Goal: Information Seeking & Learning: Compare options

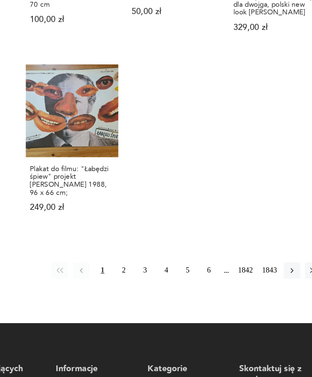
click at [162, 294] on button "2" at bounding box center [167, 299] width 10 height 10
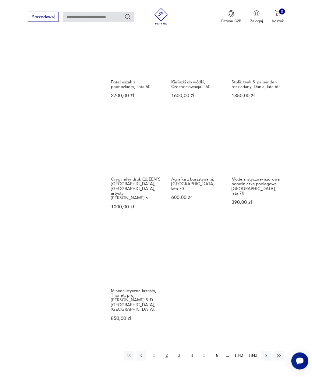
scroll to position [472, 0]
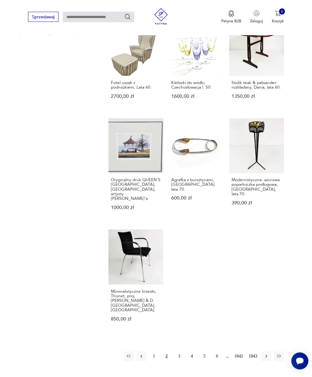
click at [179, 361] on button "3" at bounding box center [180, 356] width 10 height 10
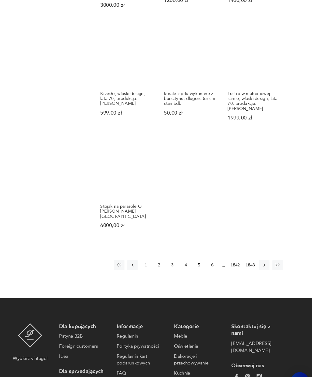
scroll to position [566, 0]
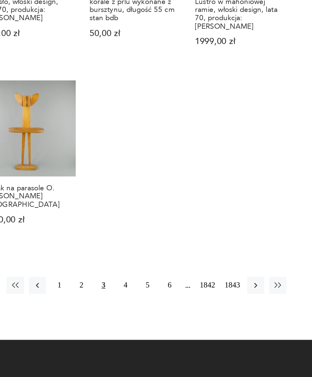
click at [187, 244] on button "4" at bounding box center [192, 249] width 10 height 10
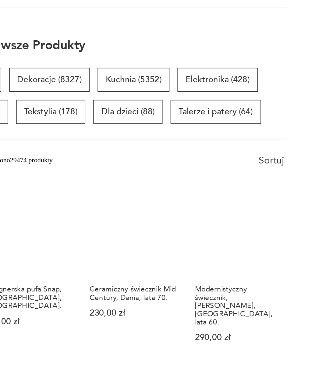
scroll to position [53, 0]
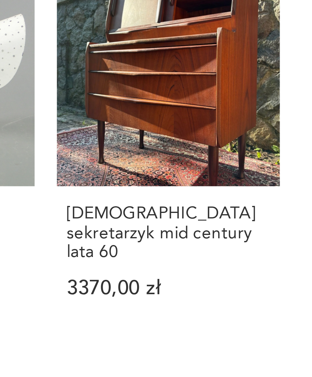
click at [232, 165] on h3 "Duński sekretarzyk mid century lata 60" at bounding box center [257, 172] width 50 height 14
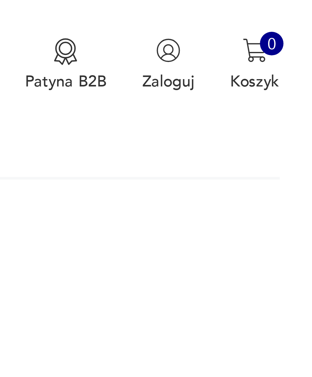
scroll to position [6, 0]
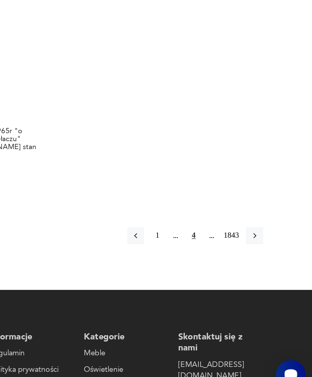
scroll to position [524, 0]
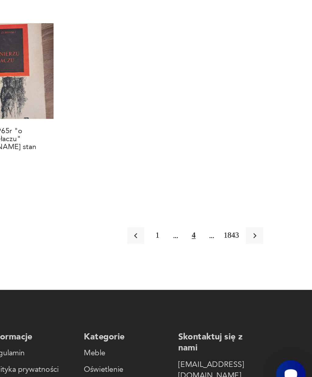
click at [277, 278] on icon "button" at bounding box center [279, 280] width 5 height 5
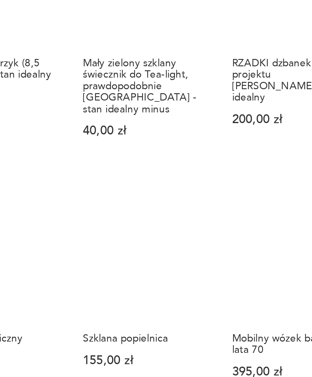
scroll to position [244, 0]
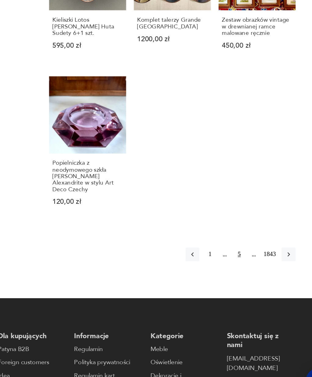
click at [277, 269] on icon "button" at bounding box center [279, 271] width 5 height 5
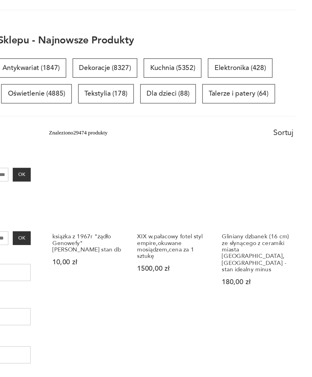
scroll to position [52, 0]
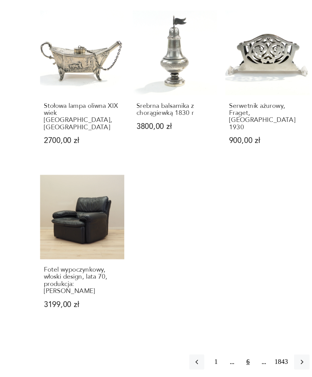
click at [274, 345] on button "button" at bounding box center [279, 350] width 10 height 10
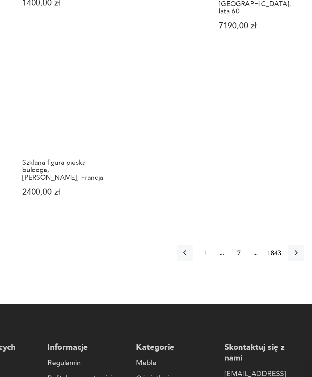
scroll to position [548, 0]
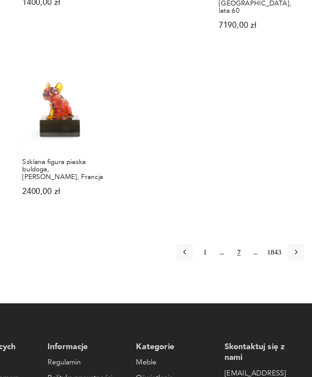
click at [274, 280] on button "button" at bounding box center [279, 285] width 10 height 10
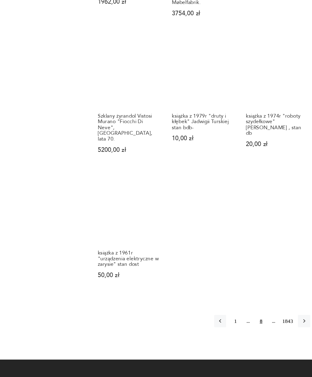
scroll to position [525, 0]
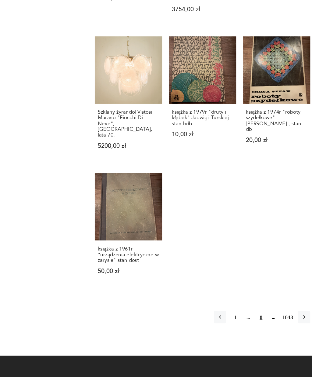
click at [277, 304] on icon "button" at bounding box center [279, 306] width 5 height 5
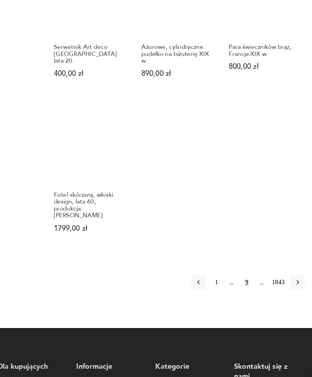
scroll to position [522, 0]
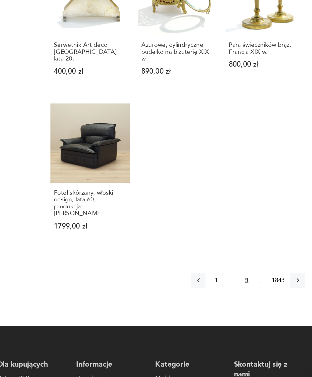
click at [279, 291] on icon "button" at bounding box center [280, 292] width 2 height 3
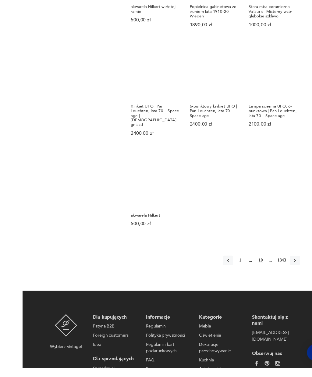
scroll to position [529, 0]
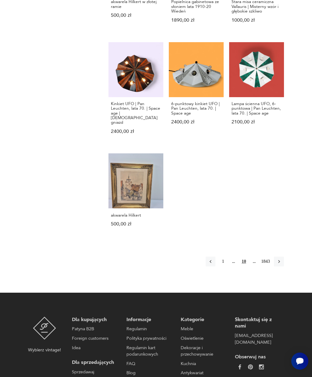
click at [279, 266] on button "button" at bounding box center [279, 261] width 10 height 10
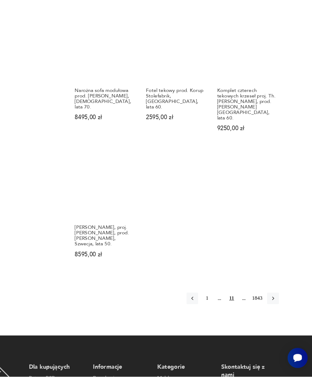
scroll to position [518, 0]
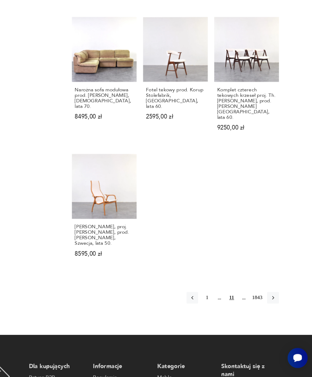
click at [277, 307] on icon "button" at bounding box center [279, 309] width 5 height 5
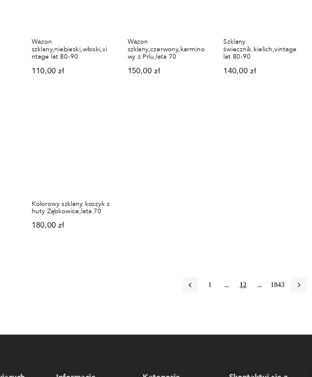
scroll to position [505, 0]
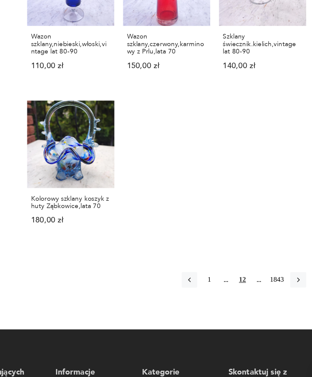
click at [277, 297] on icon "button" at bounding box center [279, 299] width 5 height 5
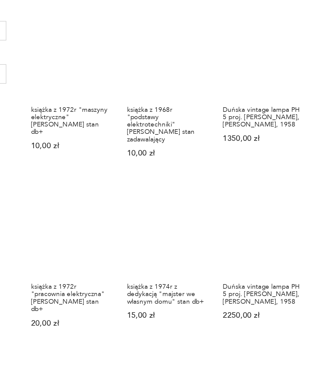
scroll to position [52, 0]
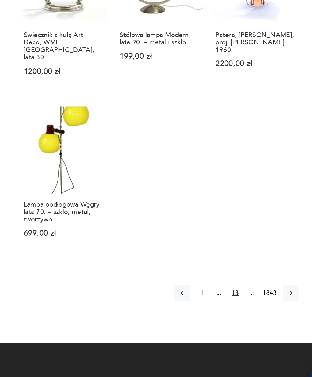
click at [274, 303] on button "button" at bounding box center [279, 308] width 10 height 10
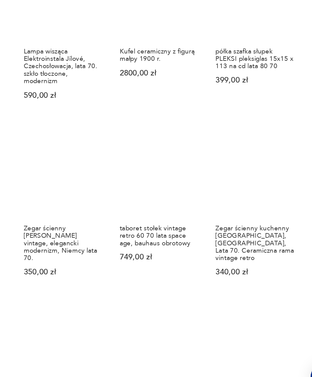
scroll to position [278, 0]
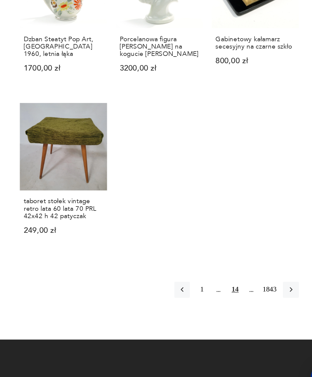
click at [277, 303] on icon "button" at bounding box center [279, 305] width 5 height 5
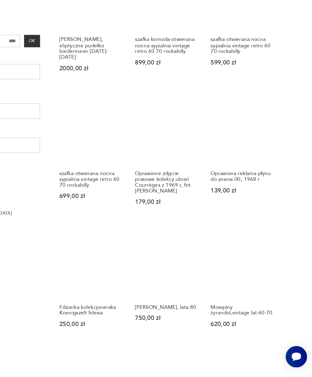
scroll to position [114, 0]
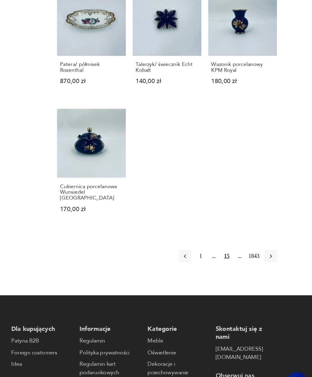
click at [277, 257] on icon "button" at bounding box center [279, 259] width 5 height 5
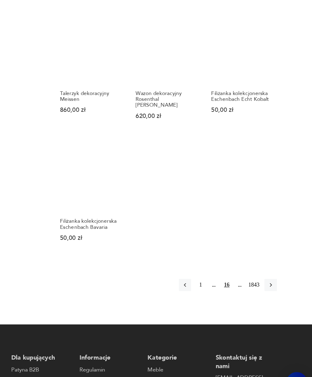
scroll to position [496, 0]
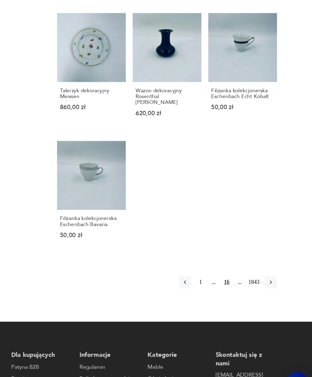
click at [274, 276] on button "button" at bounding box center [279, 281] width 10 height 10
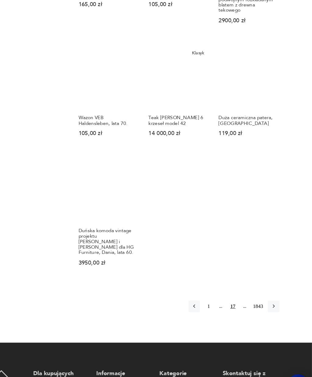
scroll to position [509, 0]
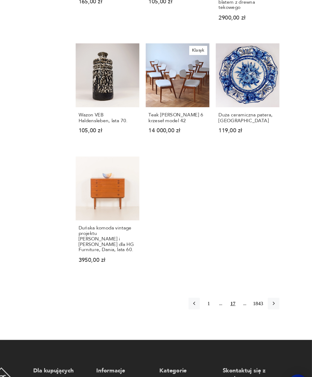
click at [274, 286] on button "button" at bounding box center [279, 291] width 10 height 10
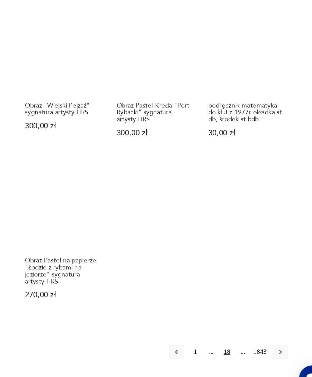
scroll to position [464, 0]
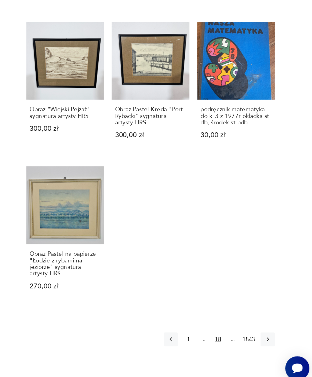
click at [277, 338] on icon "button" at bounding box center [279, 340] width 5 height 5
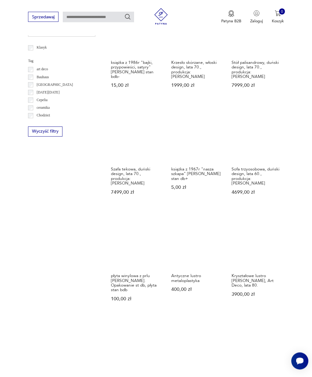
scroll to position [271, 0]
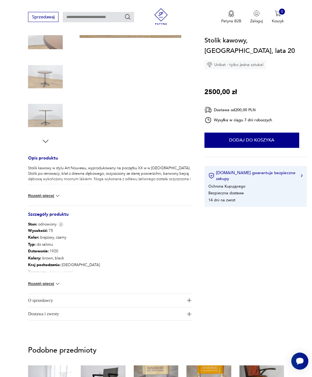
scroll to position [141, 0]
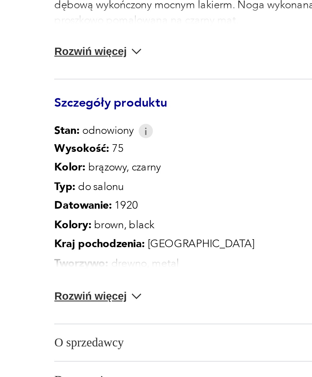
click at [55, 265] on img at bounding box center [58, 268] width 6 height 6
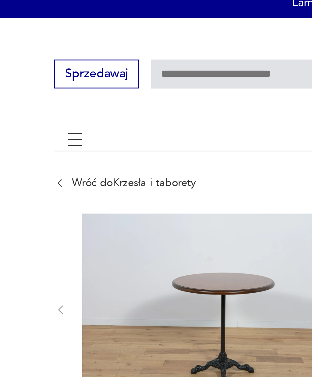
scroll to position [0, 0]
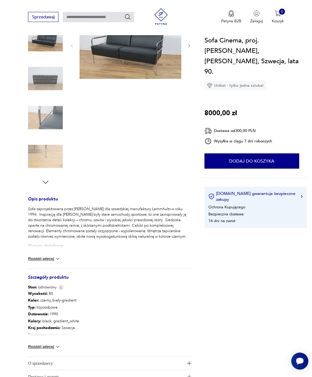
scroll to position [101, 0]
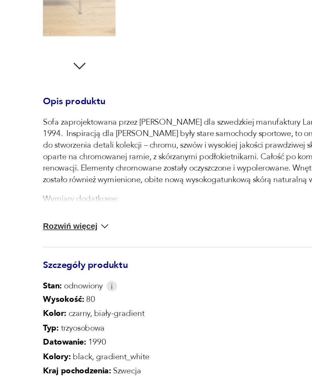
click at [58, 267] on img at bounding box center [60, 269] width 5 height 5
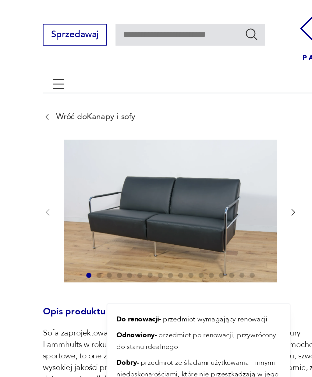
scroll to position [0, 0]
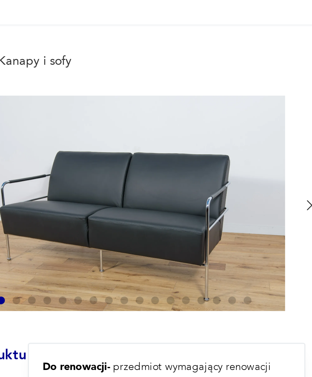
click at [146, 114] on button "button" at bounding box center [148, 116] width 5 height 5
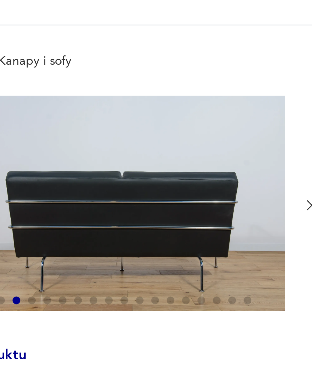
click at [146, 114] on icon "button" at bounding box center [148, 116] width 5 height 5
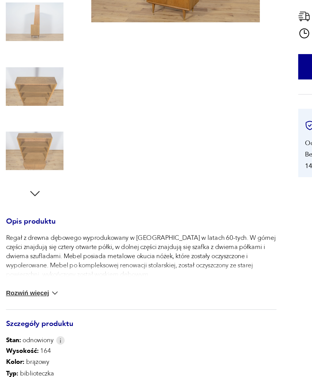
scroll to position [13, 0]
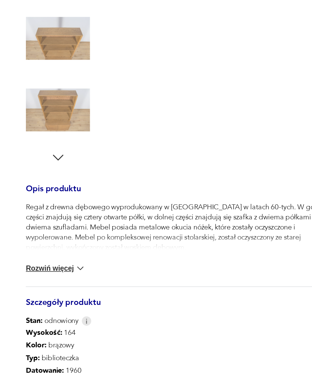
click at [38, 310] on button "Rozwiń więcej" at bounding box center [44, 313] width 33 height 6
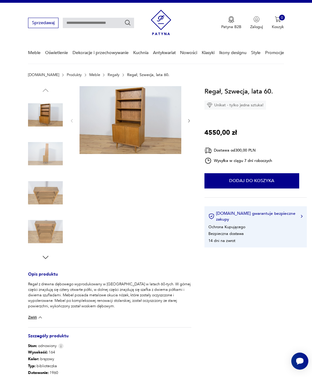
scroll to position [0, 0]
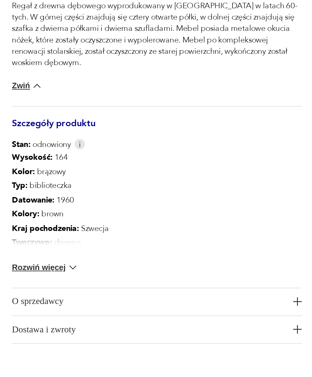
click at [28, 311] on span "O sprzedawcy" at bounding box center [94, 317] width 133 height 13
